Goal: Find specific page/section: Find specific page/section

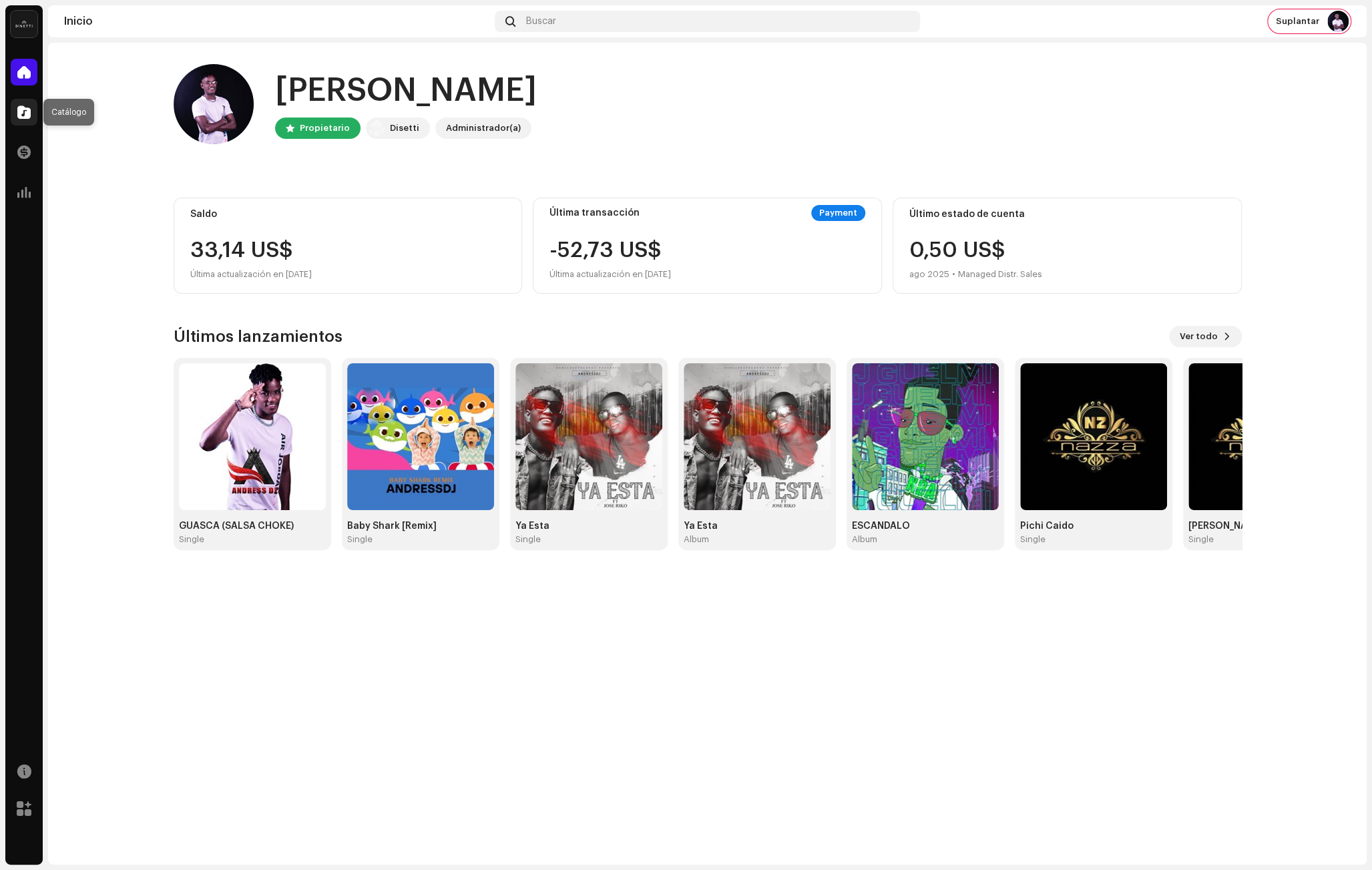
click at [19, 113] on span at bounding box center [24, 112] width 13 height 11
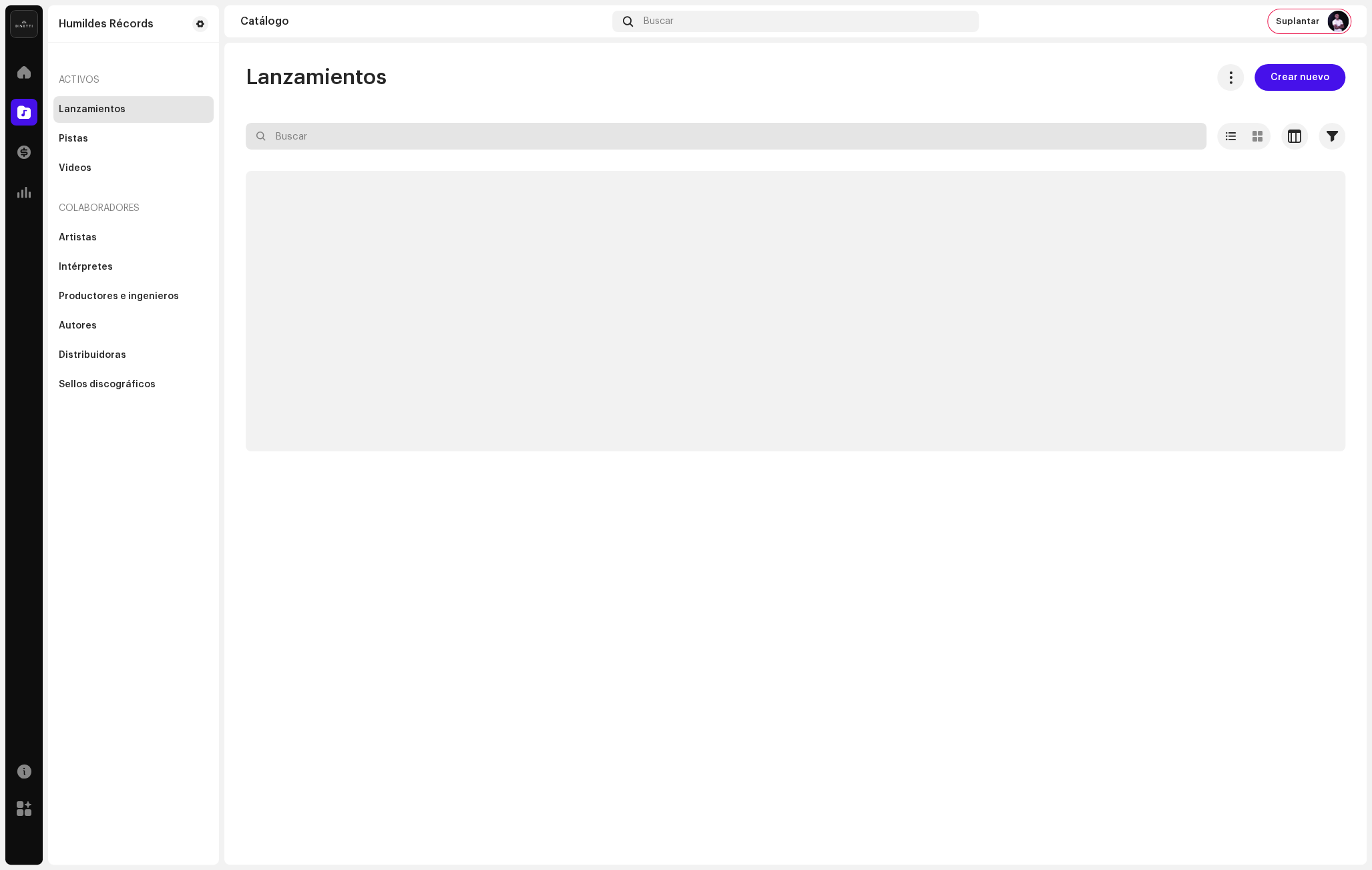
click at [349, 136] on input "text" at bounding box center [726, 136] width 961 height 26
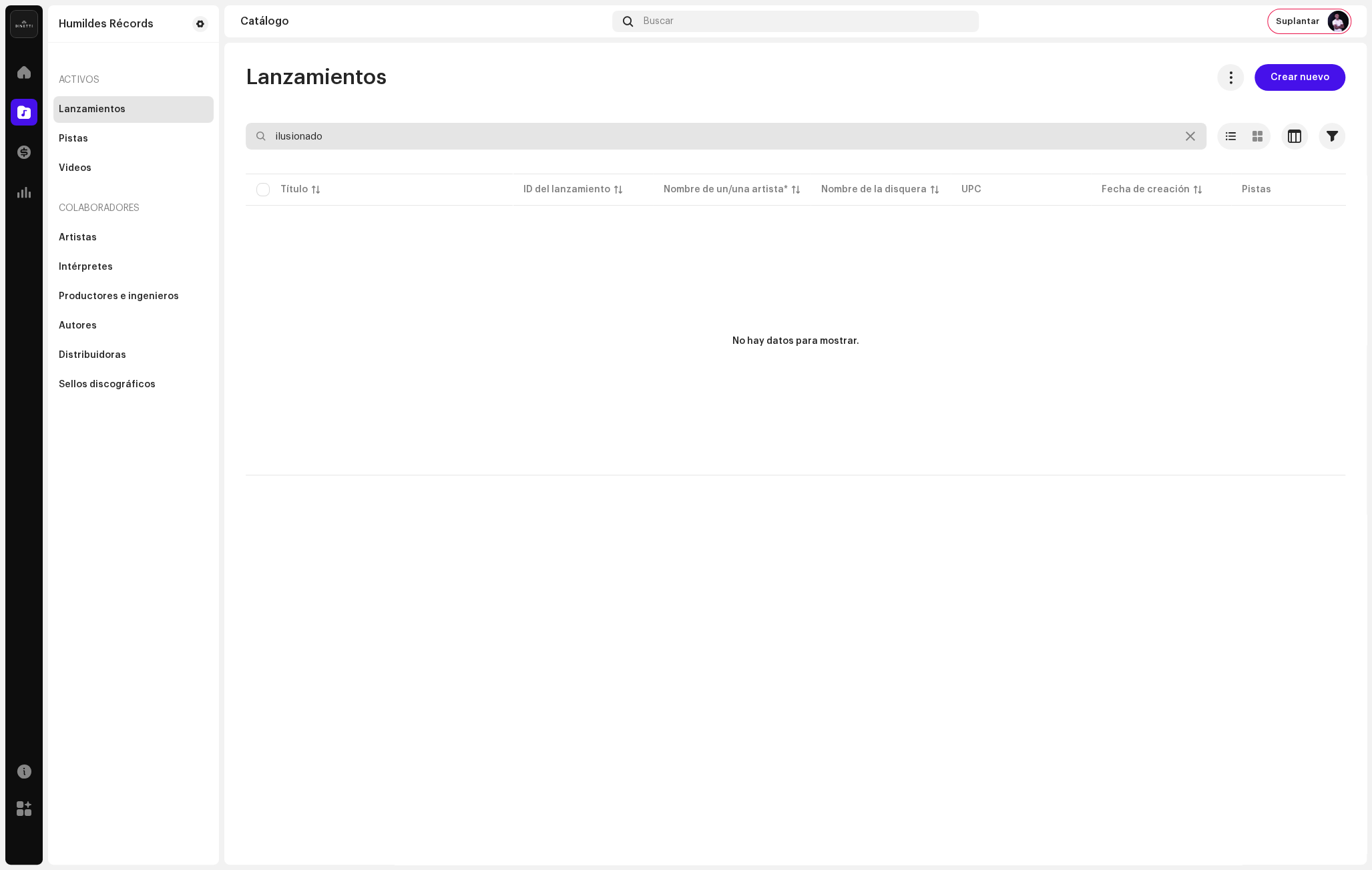
click at [341, 139] on input "ilusionado" at bounding box center [726, 136] width 961 height 26
click at [377, 134] on input "ilusionado" at bounding box center [726, 136] width 961 height 26
type input "ilusion"
click at [395, 143] on input "ilusion" at bounding box center [726, 136] width 961 height 26
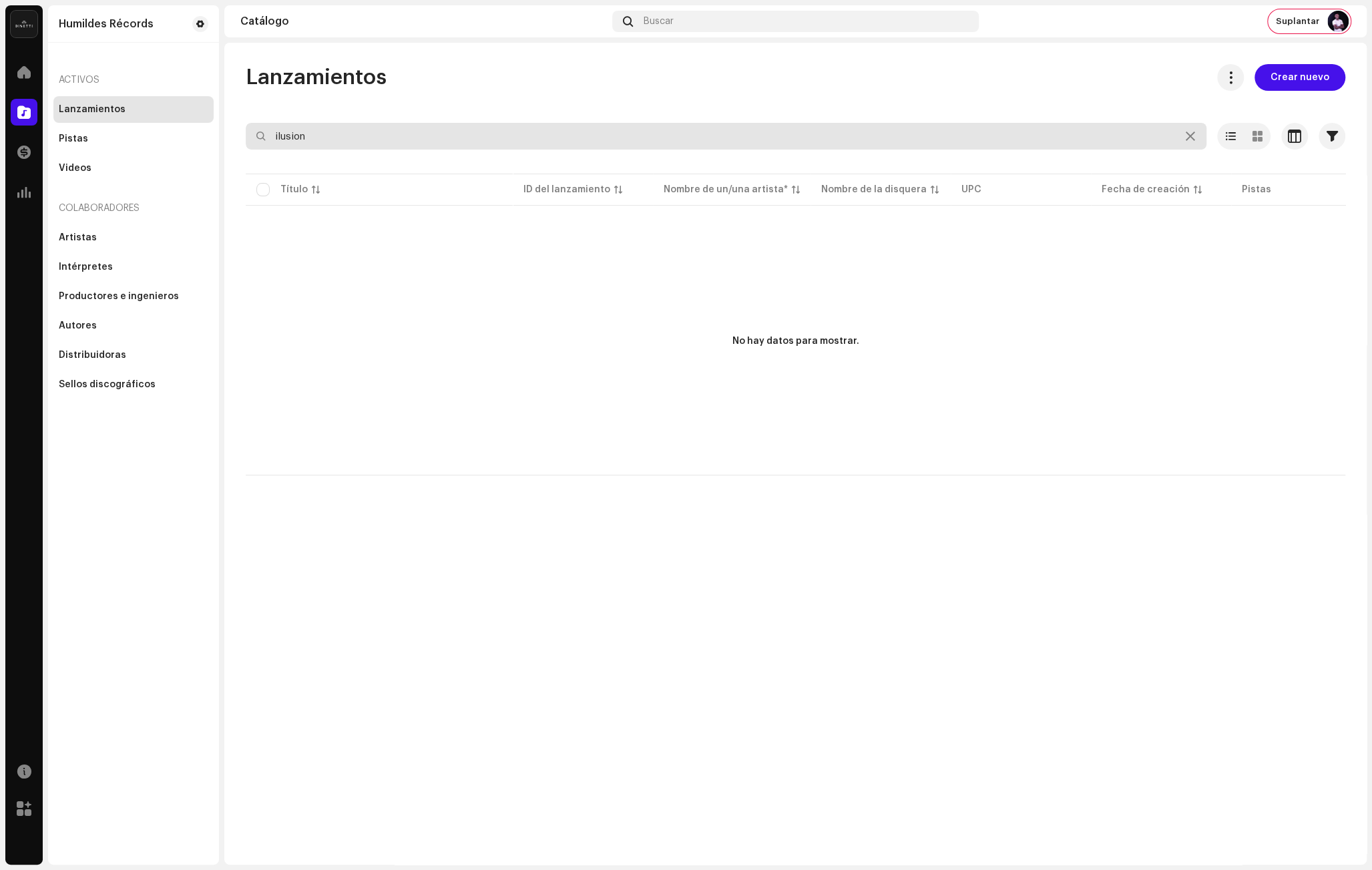
click at [395, 143] on input "ilusion" at bounding box center [726, 136] width 961 height 26
type input "ilusionista"
click at [329, 130] on input "ilusionista" at bounding box center [726, 136] width 961 height 26
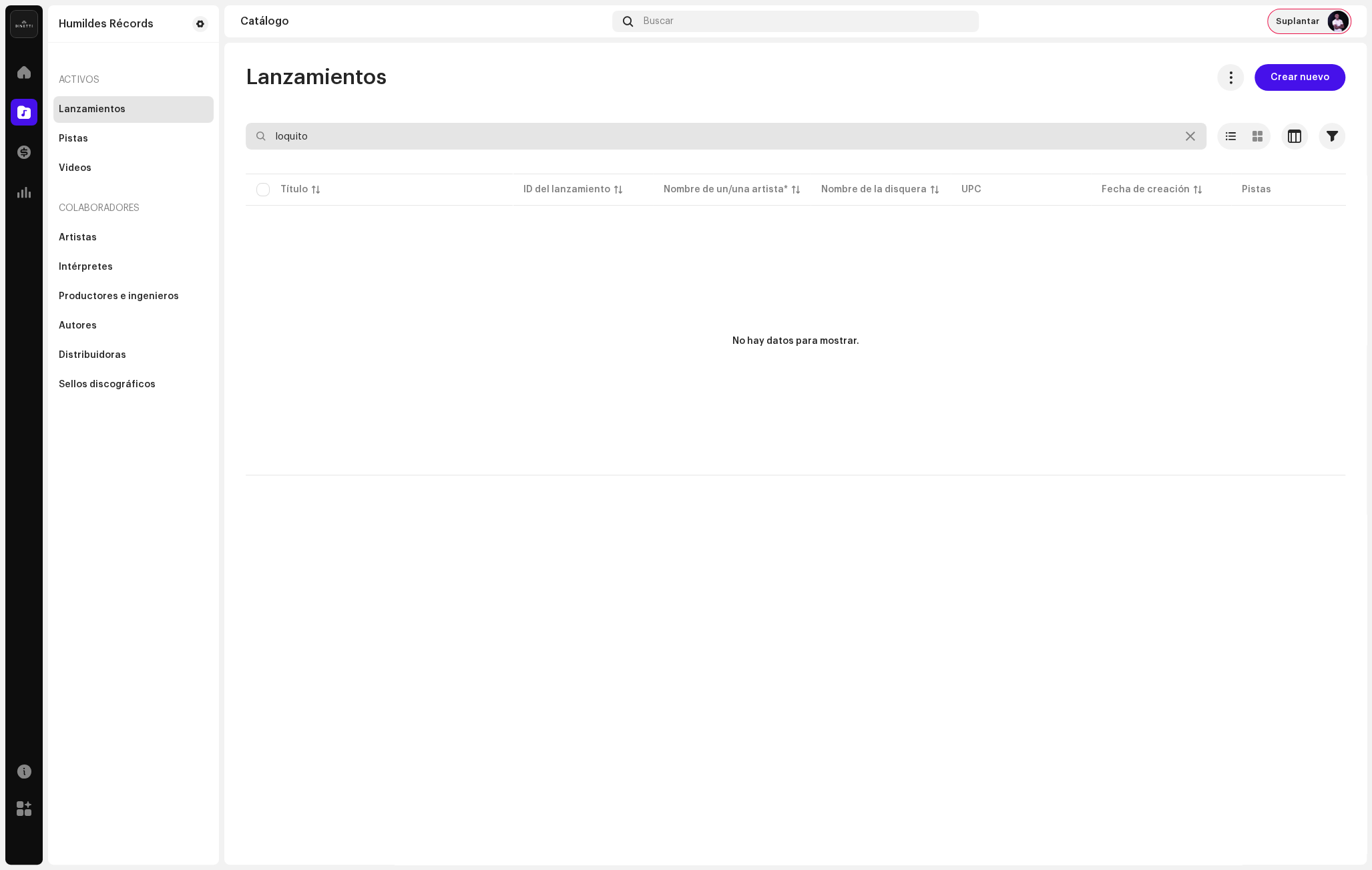
type input "loquito"
click at [1295, 22] on span "Suplantar" at bounding box center [1297, 21] width 43 height 11
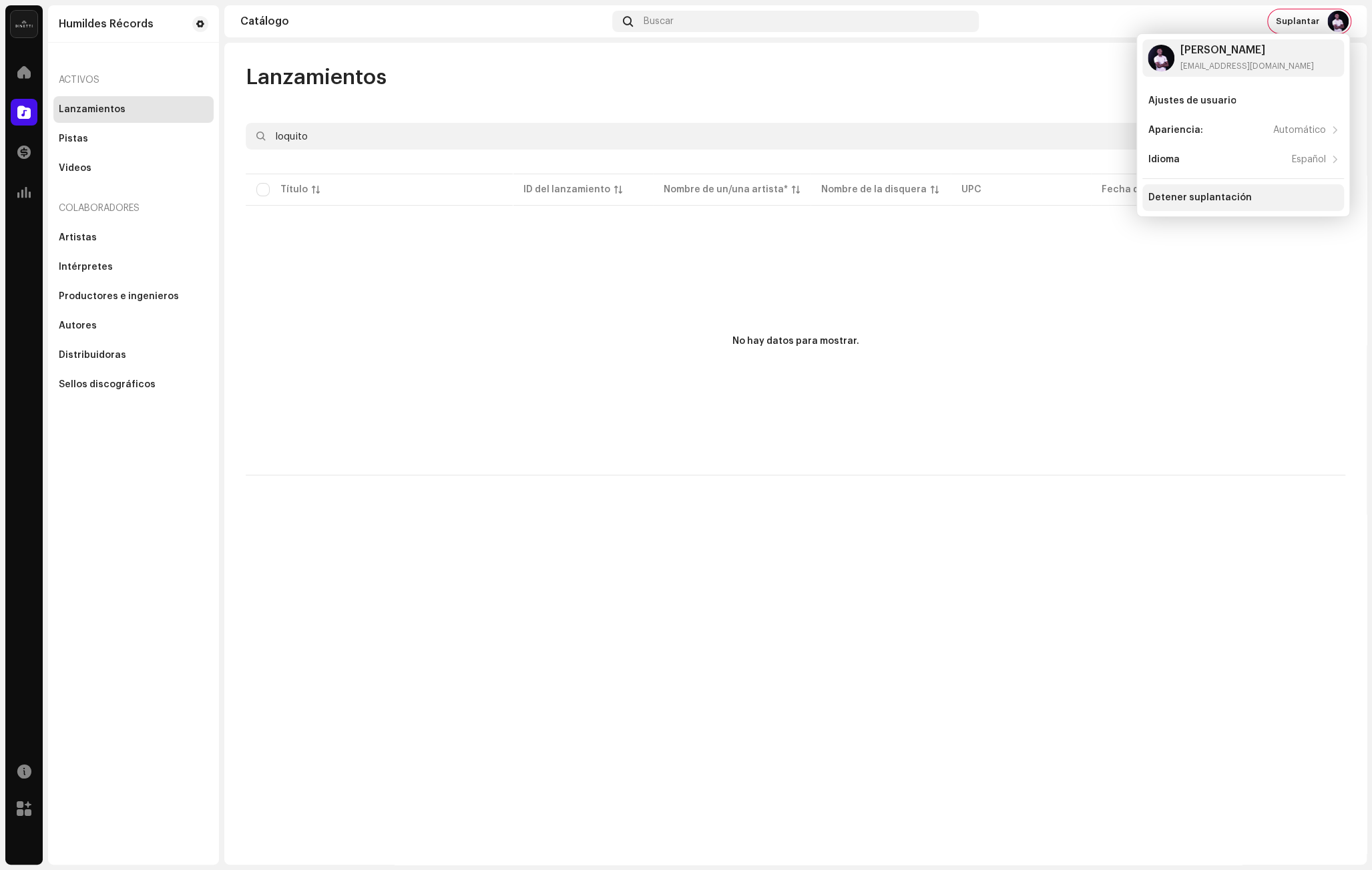
click at [1215, 192] on div "Detener suplantación" at bounding box center [1199, 197] width 104 height 11
